Goal: Find specific page/section: Find specific page/section

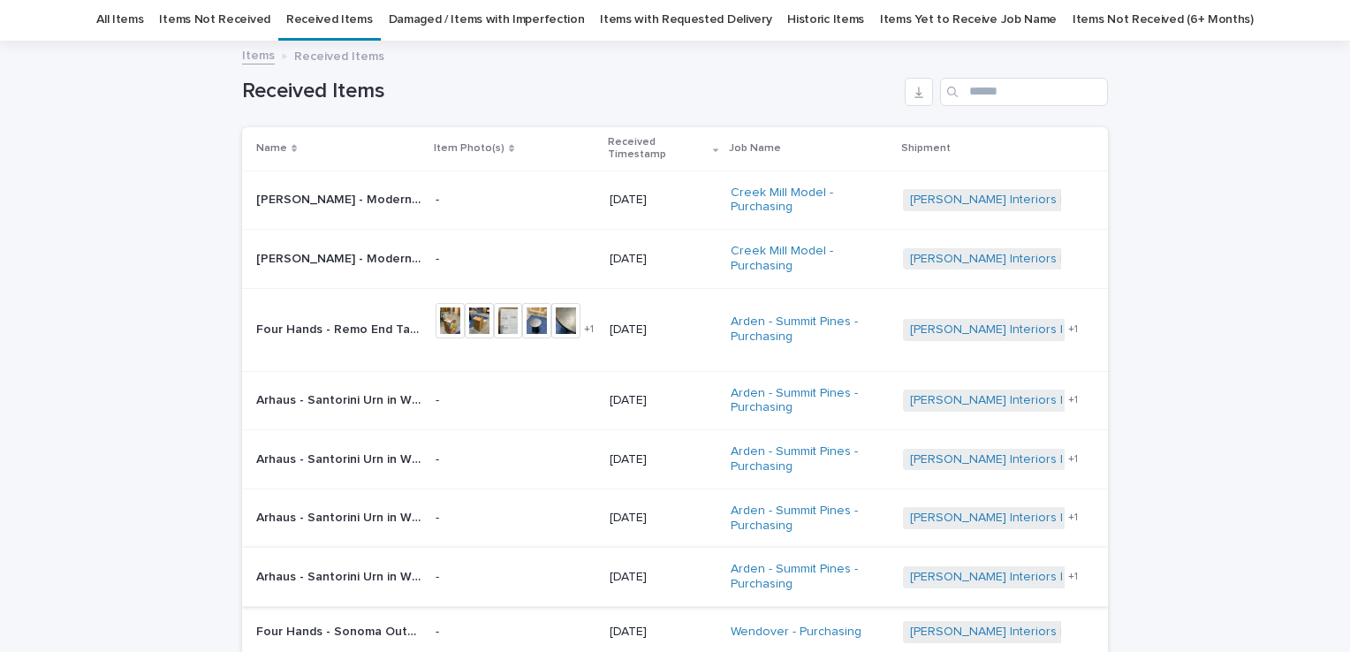
scroll to position [88, 0]
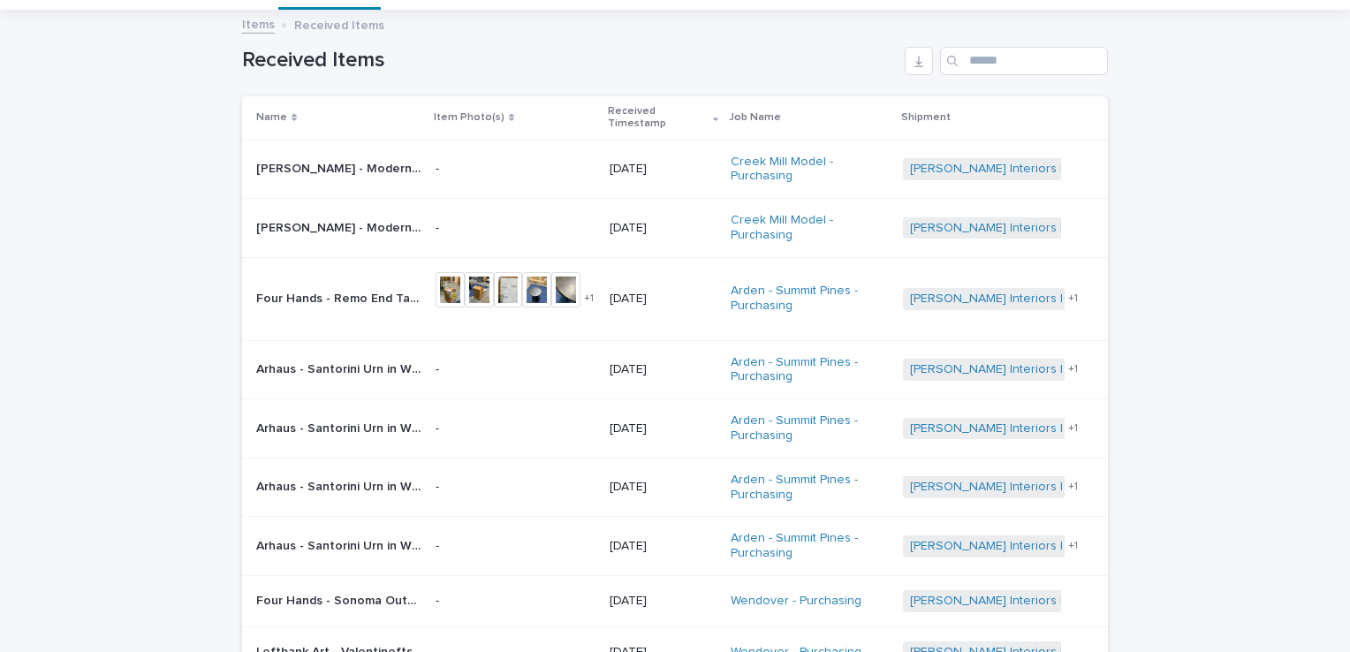
click at [393, 288] on p "Four Hands - Remo End Table Distressed Bronze • 248341-002 | 69726" at bounding box center [340, 297] width 169 height 19
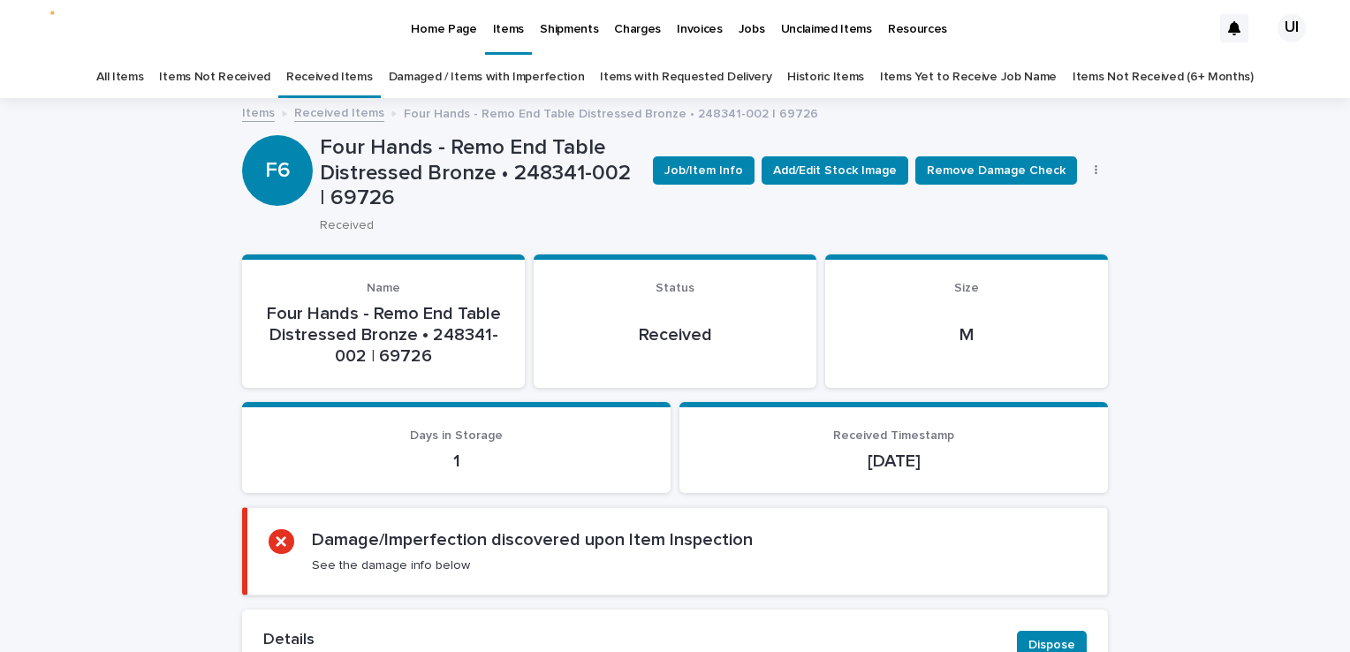
click at [431, 19] on p "Home Page" at bounding box center [443, 18] width 65 height 37
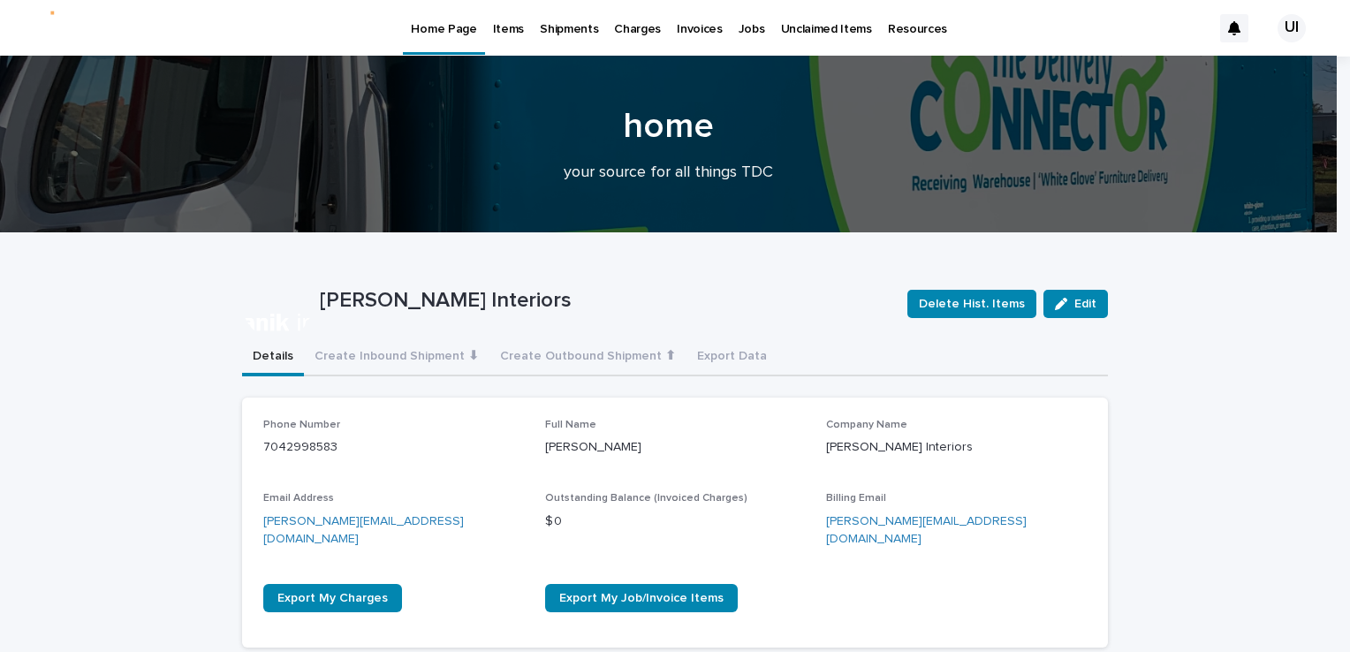
click at [509, 27] on p "Items" at bounding box center [508, 18] width 31 height 37
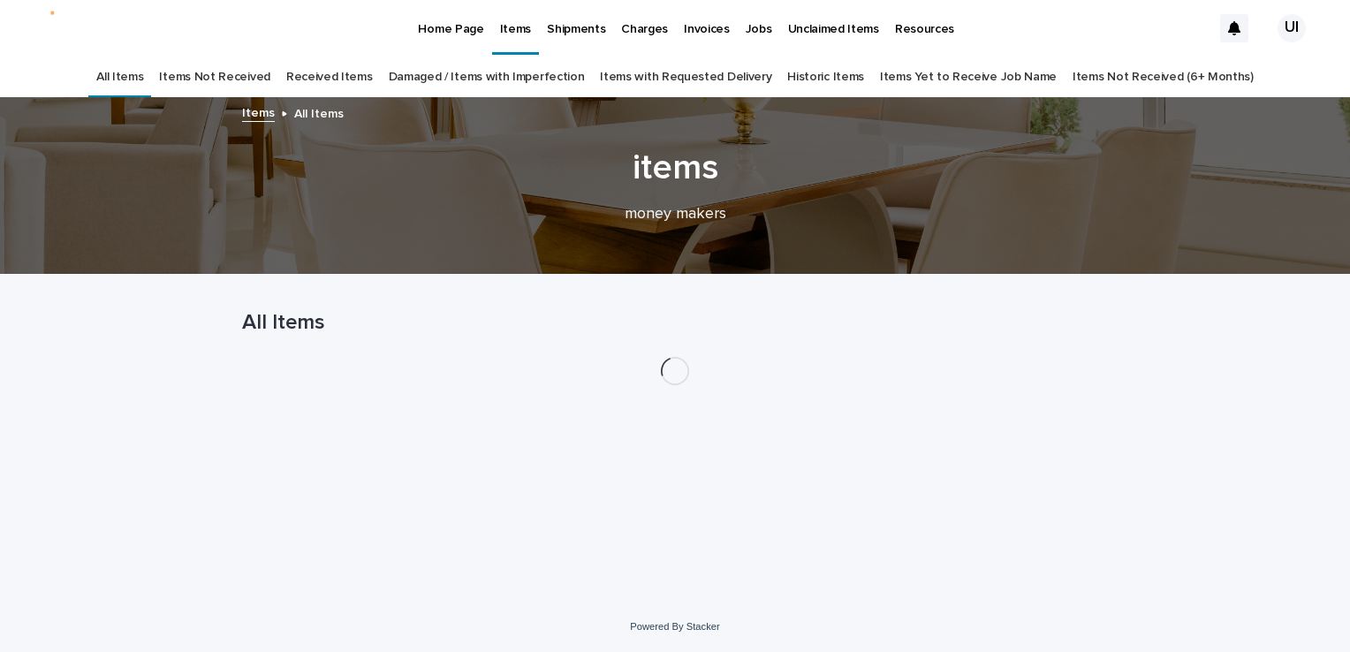
click at [373, 70] on link "Received Items" at bounding box center [329, 78] width 87 height 42
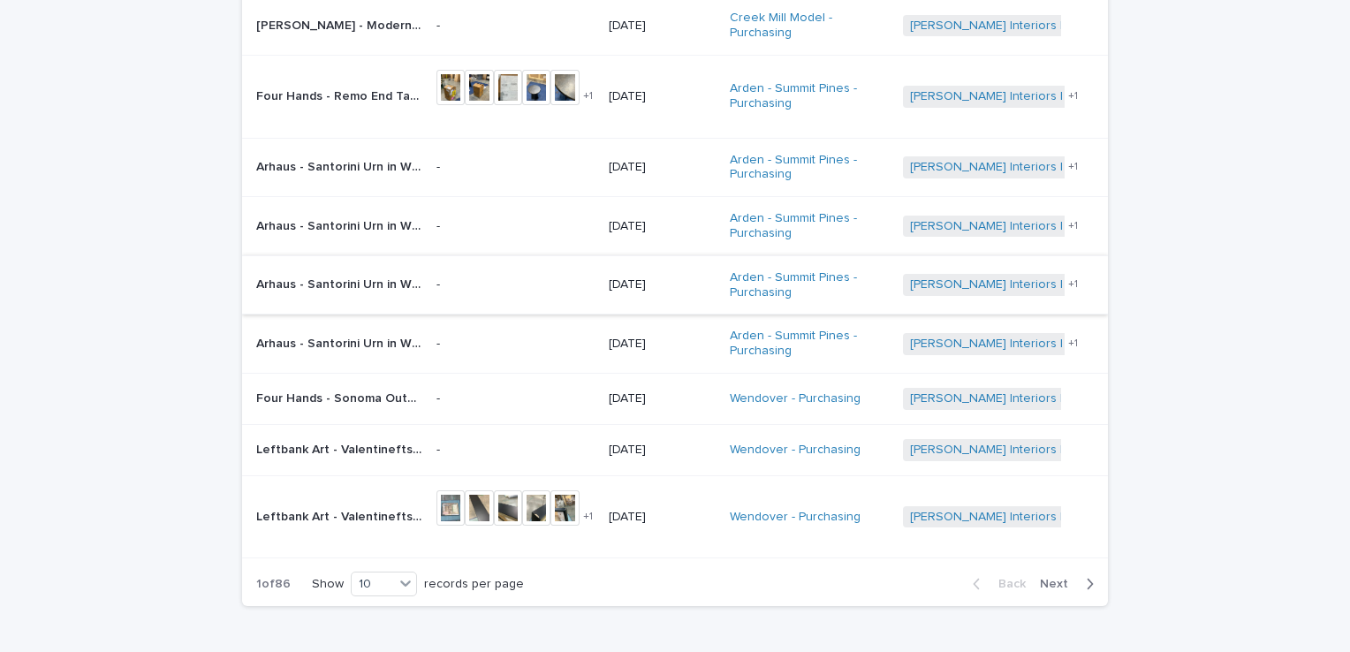
scroll to position [379, 0]
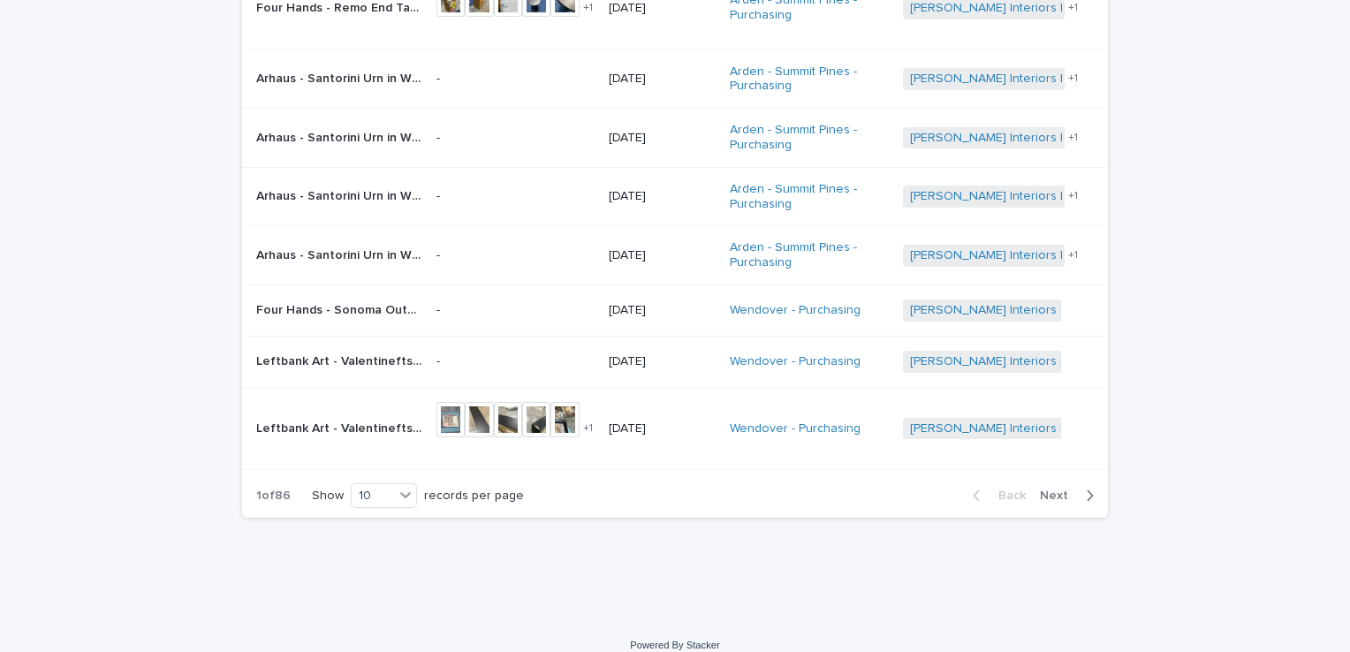
click at [1046, 489] on span "Next" at bounding box center [1059, 495] width 39 height 12
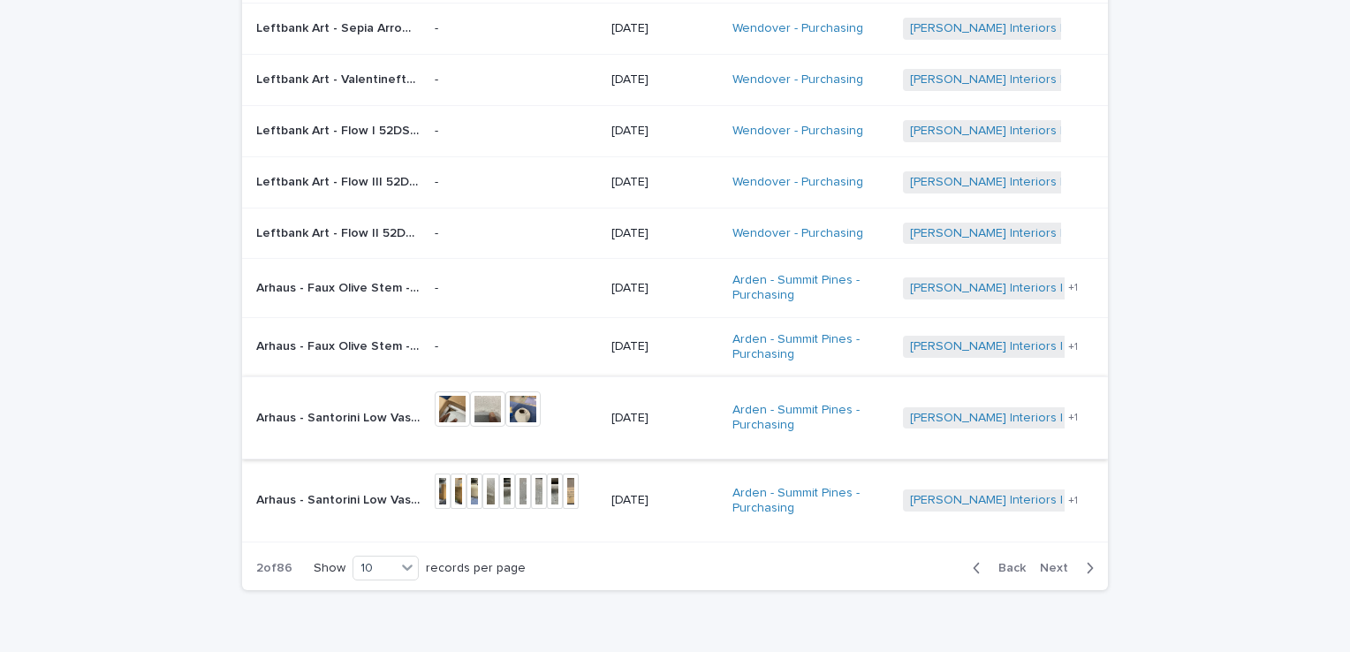
scroll to position [364, 0]
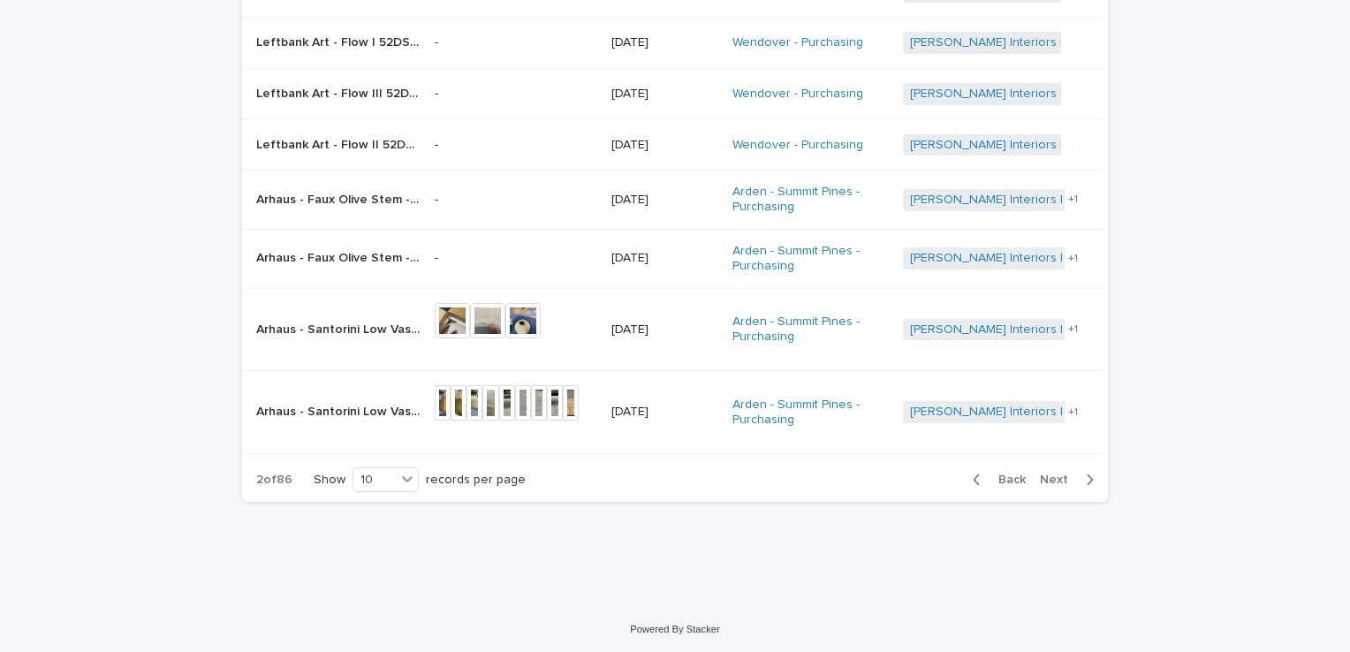
click at [1042, 476] on span "Next" at bounding box center [1059, 479] width 39 height 12
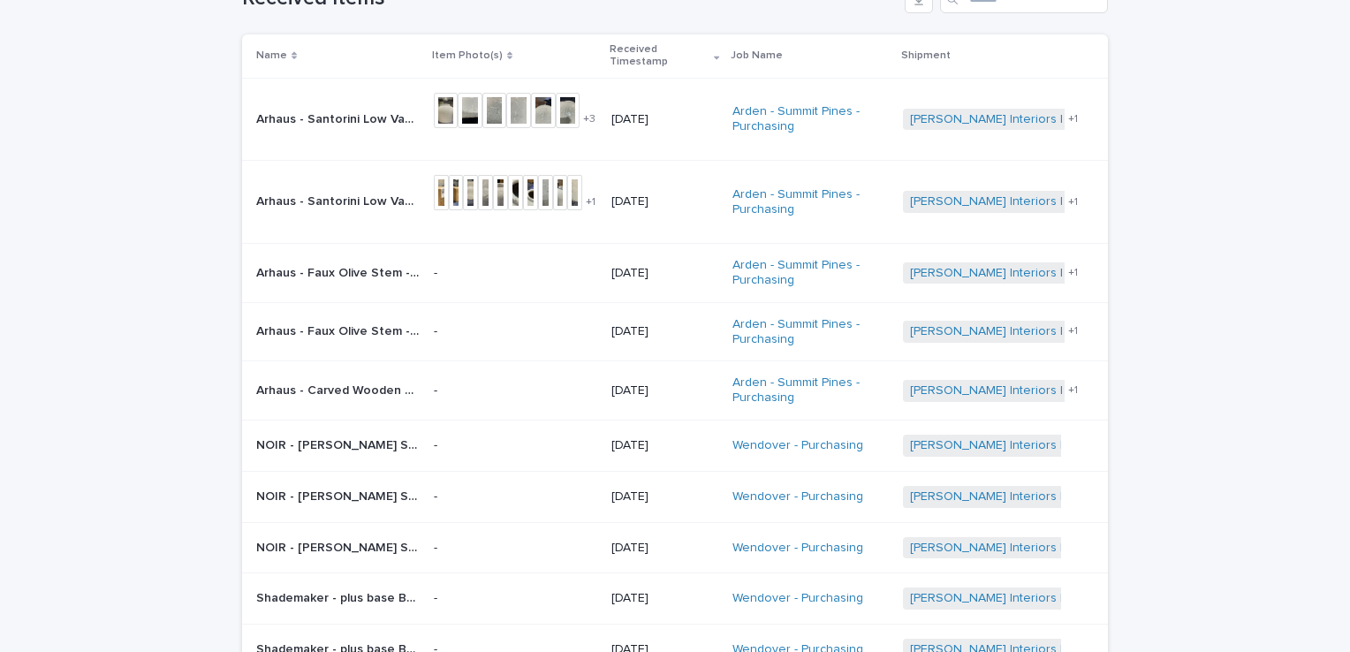
scroll to position [177, 0]
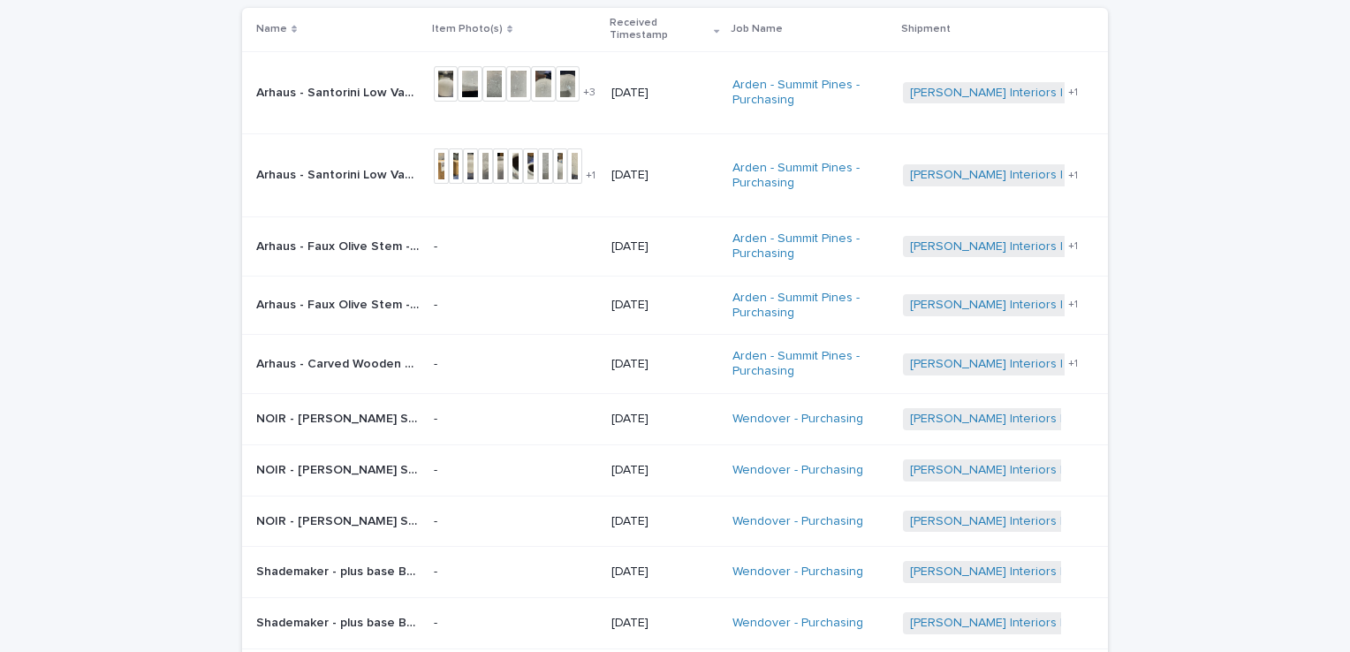
click at [64, 266] on div "Loading... Saving… Loading... Saving… Received Items Name Item Photo(s) Receive…" at bounding box center [675, 361] width 1350 height 876
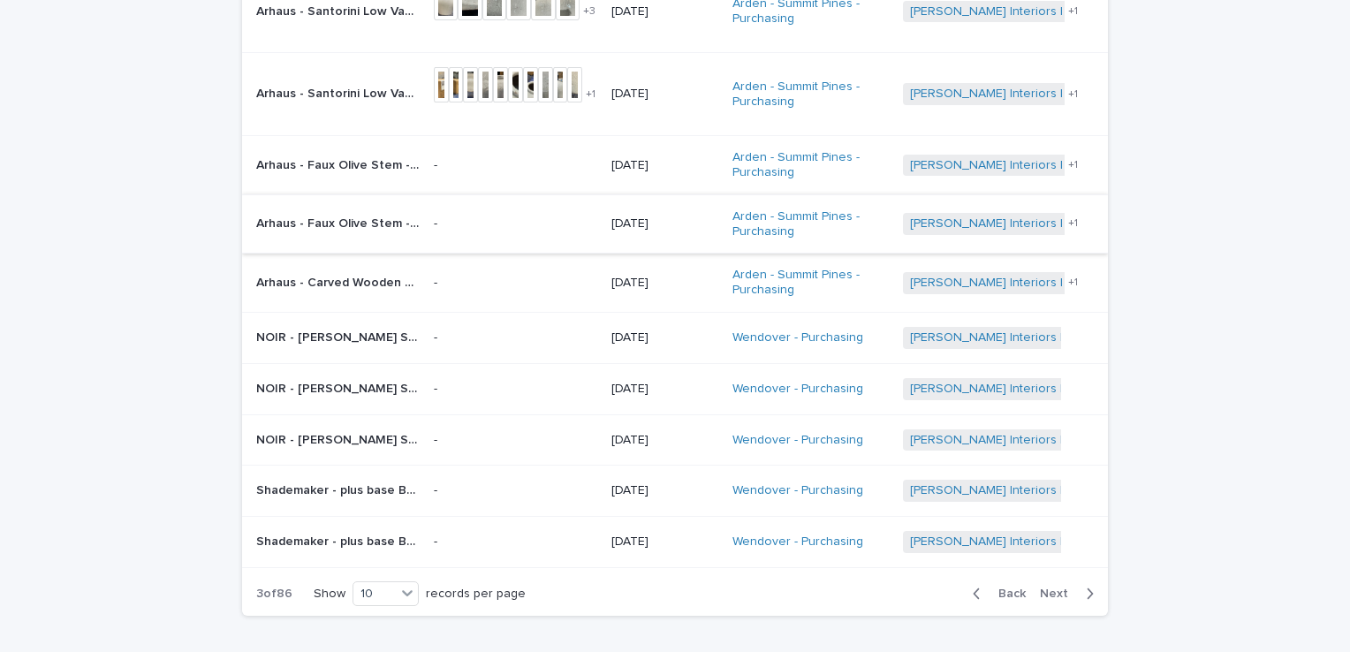
scroll to position [371, 0]
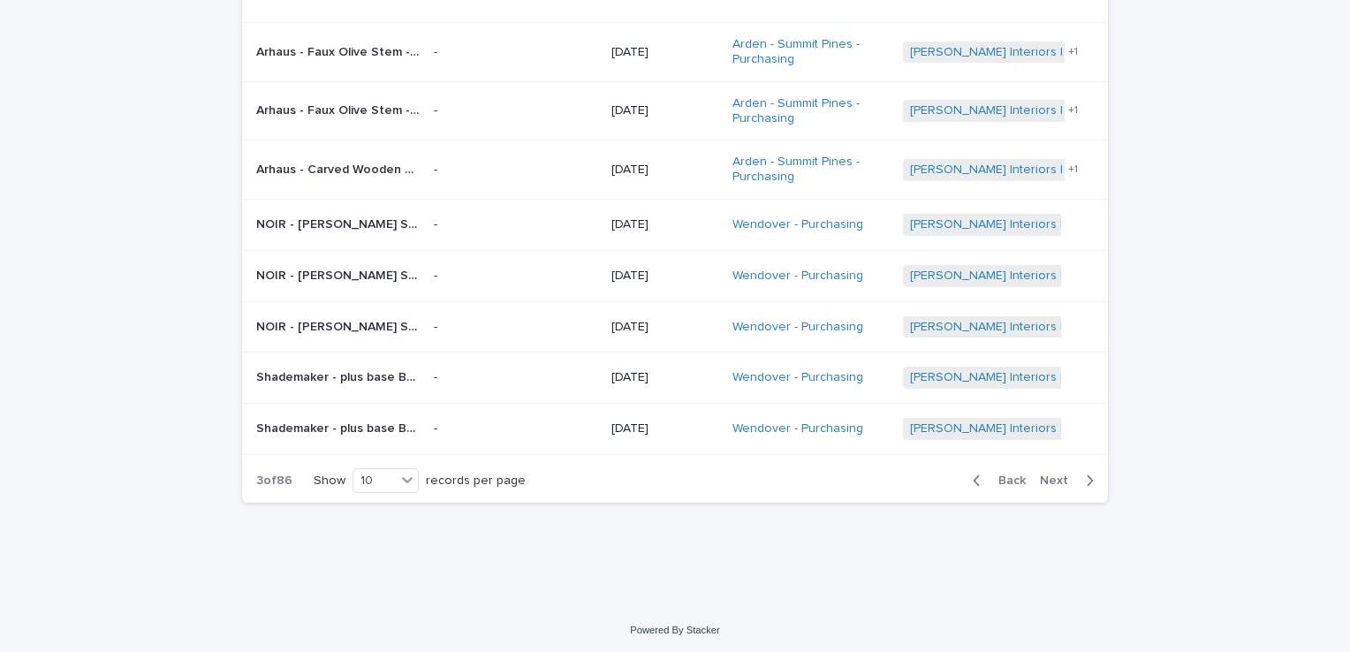
click at [1004, 474] on span "Back" at bounding box center [1006, 480] width 38 height 12
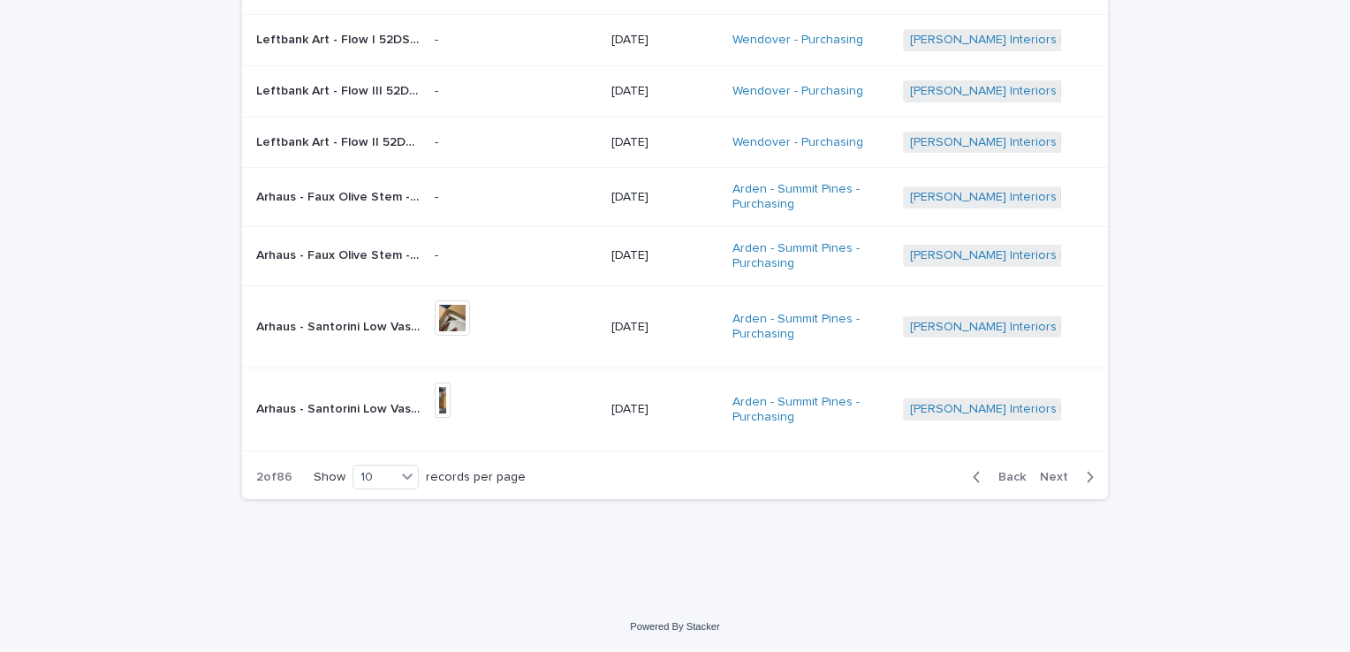
scroll to position [364, 0]
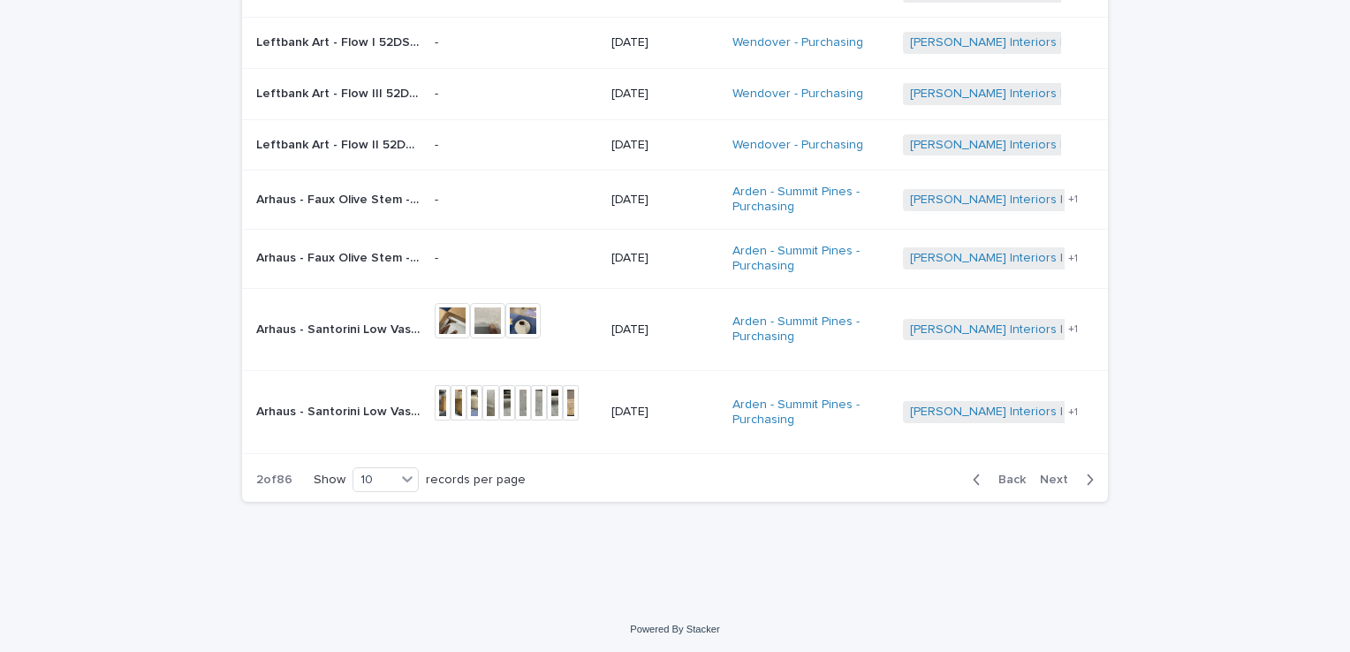
click at [999, 477] on span "Back" at bounding box center [1006, 479] width 38 height 12
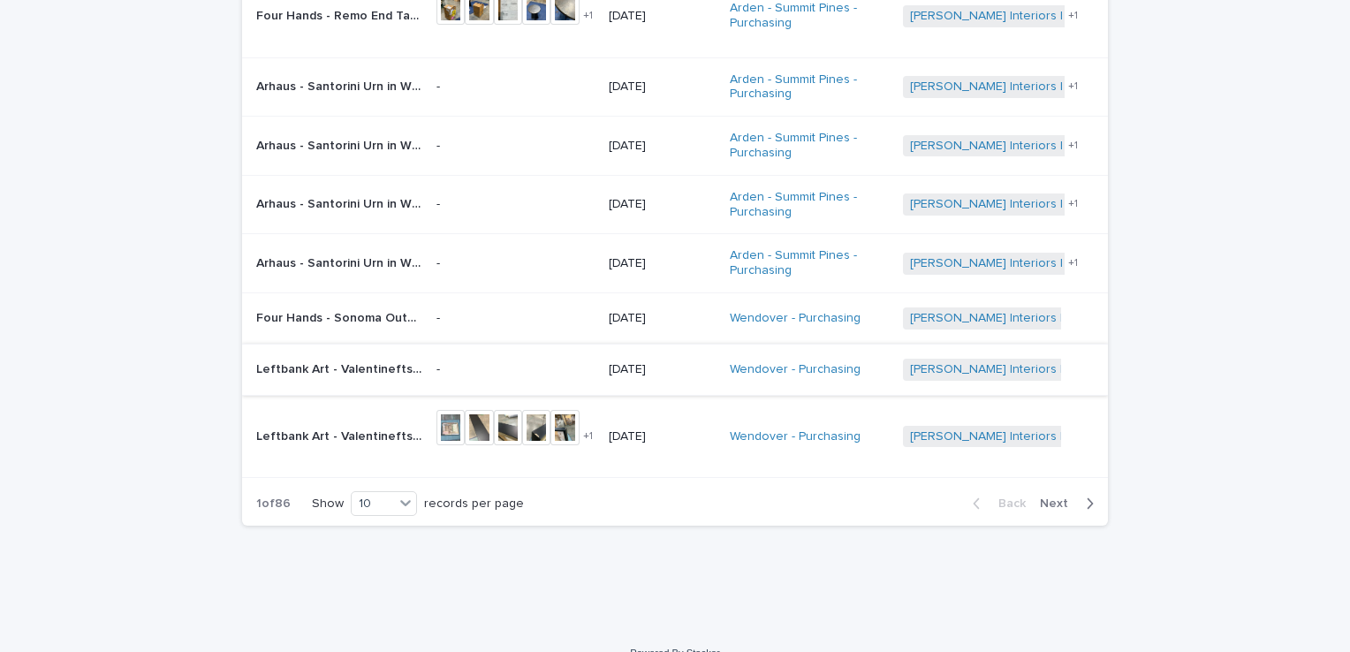
scroll to position [379, 0]
